Goal: Task Accomplishment & Management: Use online tool/utility

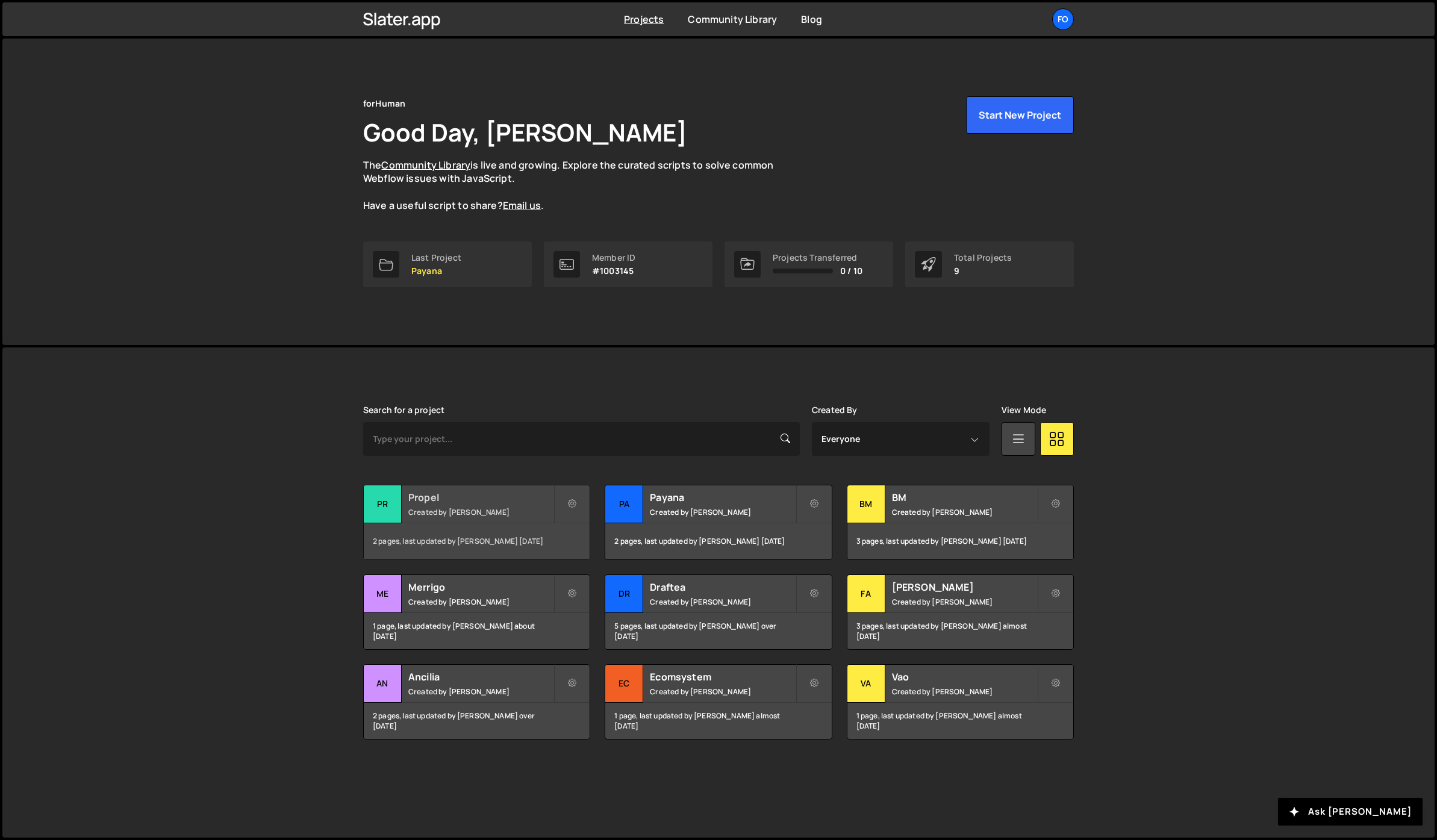
click at [457, 508] on small "Created by [PERSON_NAME]" at bounding box center [480, 512] width 145 height 10
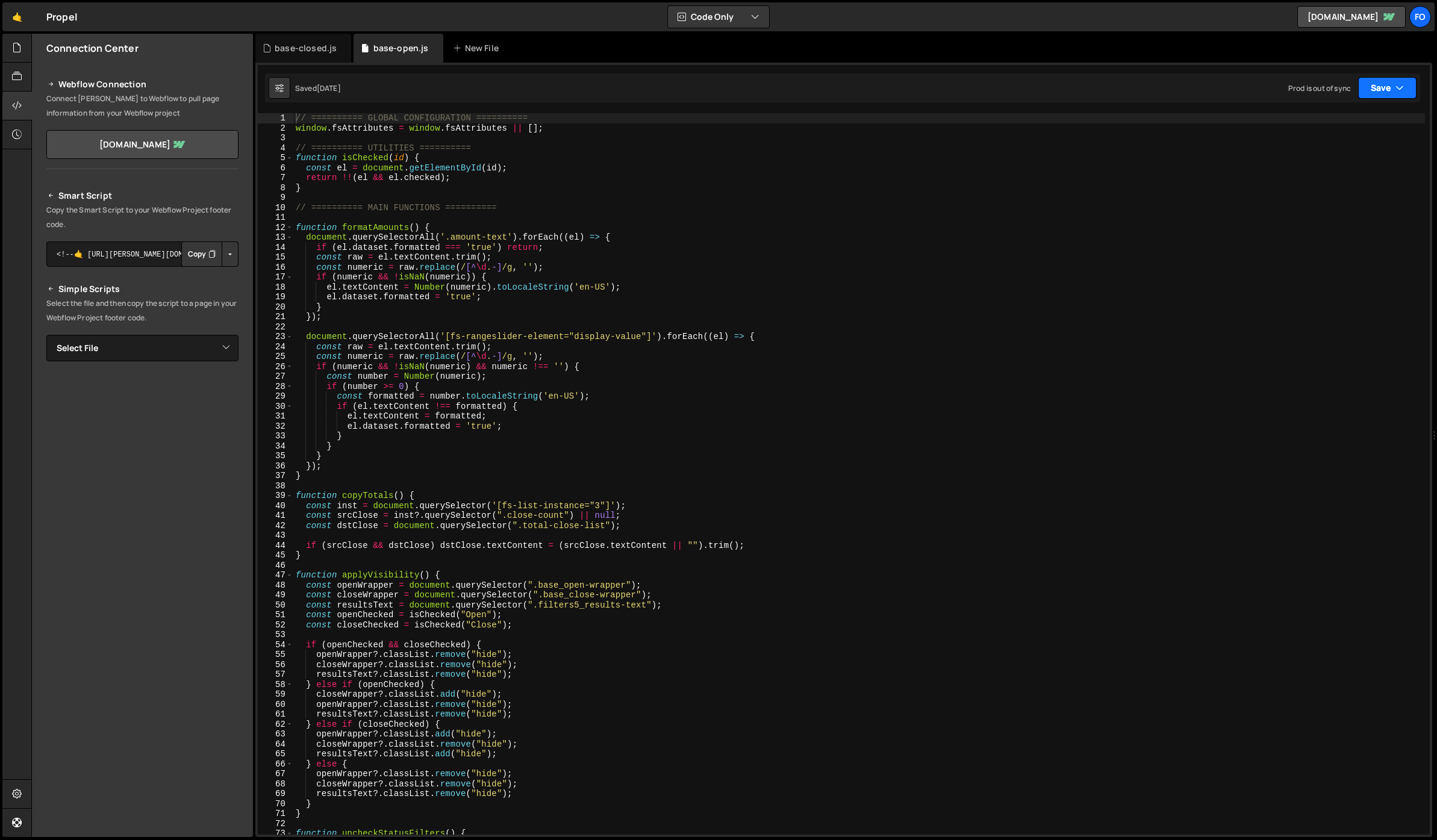
click at [1387, 85] on button "Save" at bounding box center [1387, 88] width 59 height 22
click at [1325, 181] on button "Save to Production S Saved 1 day ago" at bounding box center [1346, 163] width 144 height 39
